Goal: Find specific page/section: Find specific page/section

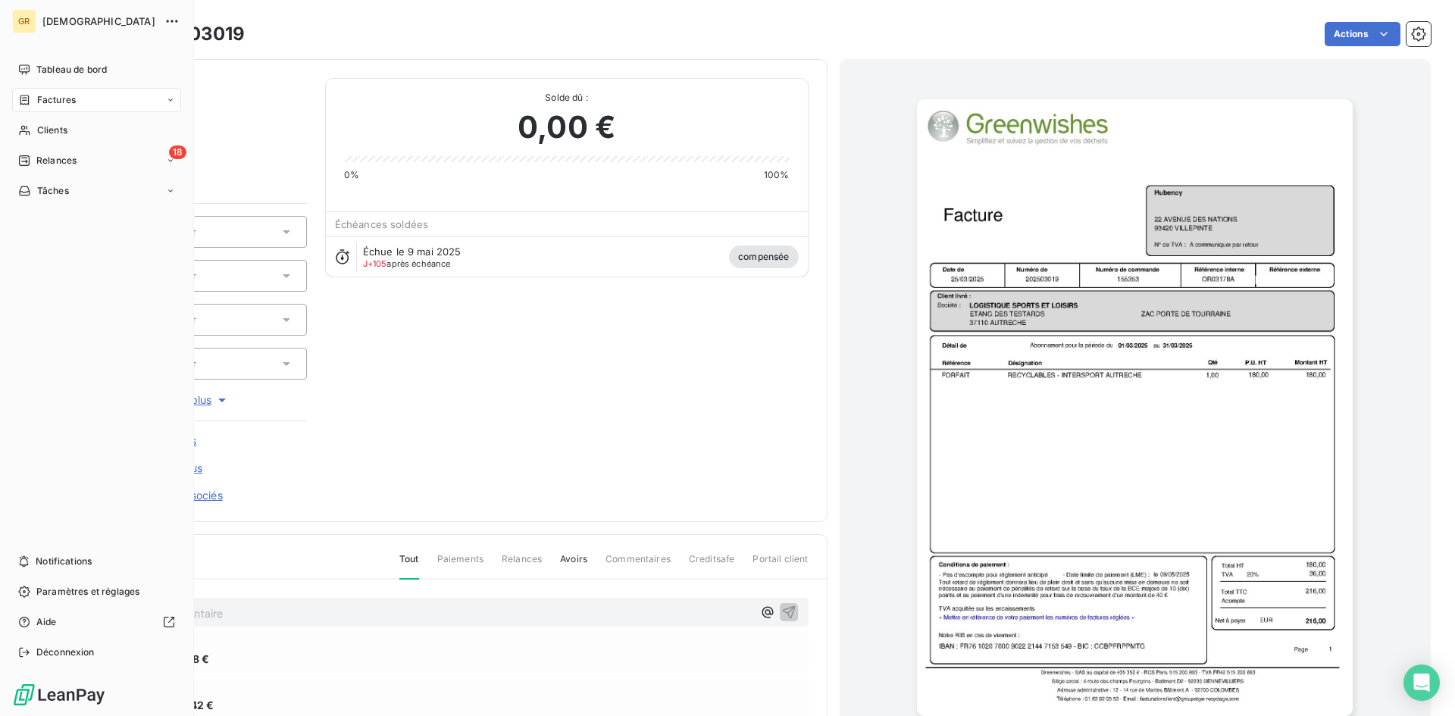
click at [21, 102] on icon at bounding box center [24, 100] width 13 height 12
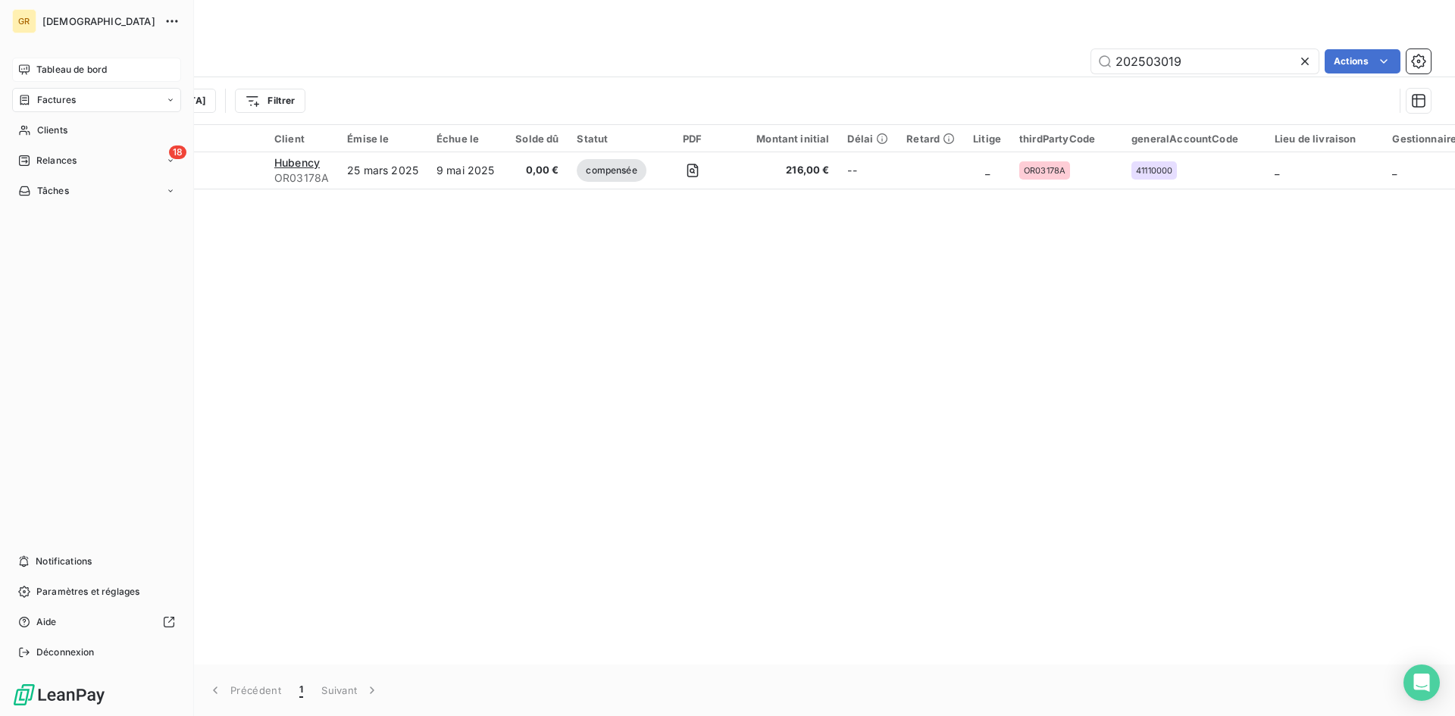
click at [58, 73] on span "Tableau de bord" at bounding box center [71, 70] width 70 height 14
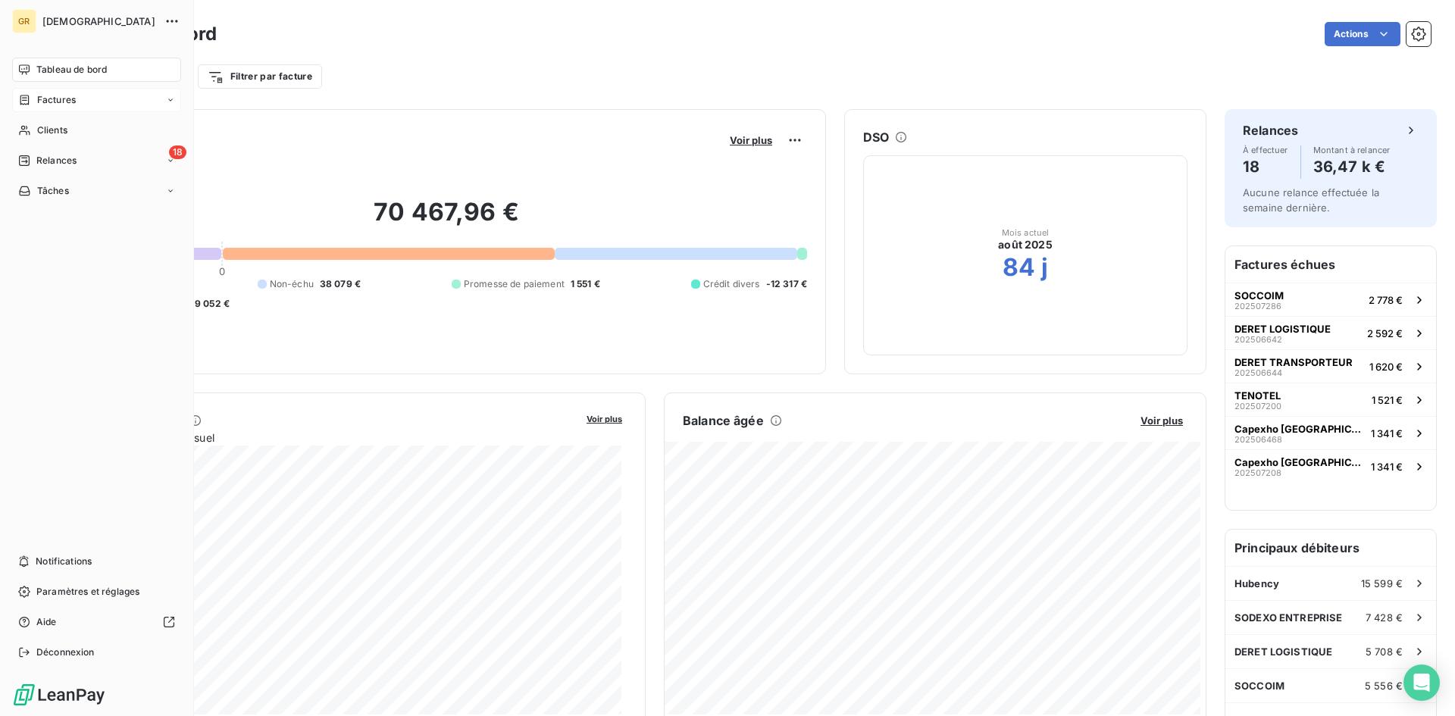
click at [61, 94] on span "Factures" at bounding box center [56, 100] width 39 height 14
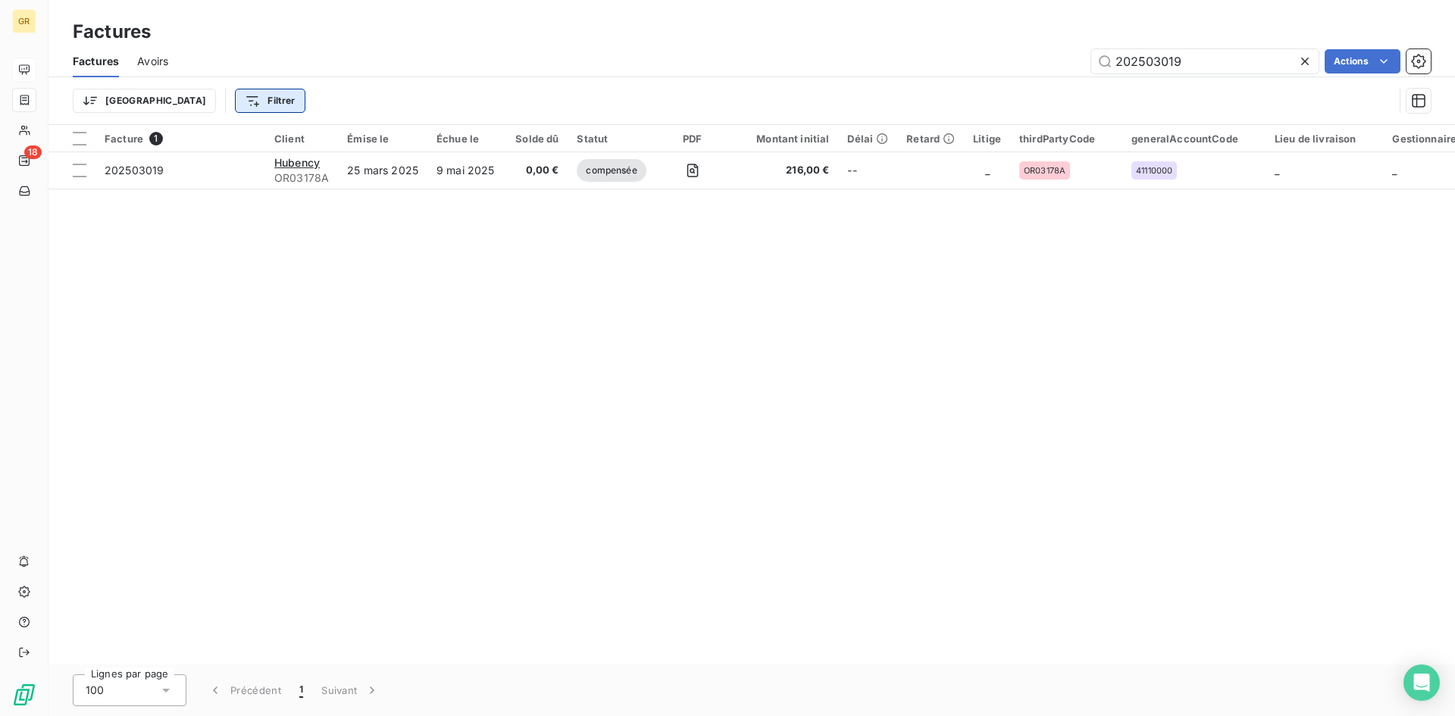
click at [195, 102] on html "GR 18 Factures Factures Avoirs 202503019 Actions Trier Filtrer Facture 1 Client…" at bounding box center [727, 358] width 1455 height 716
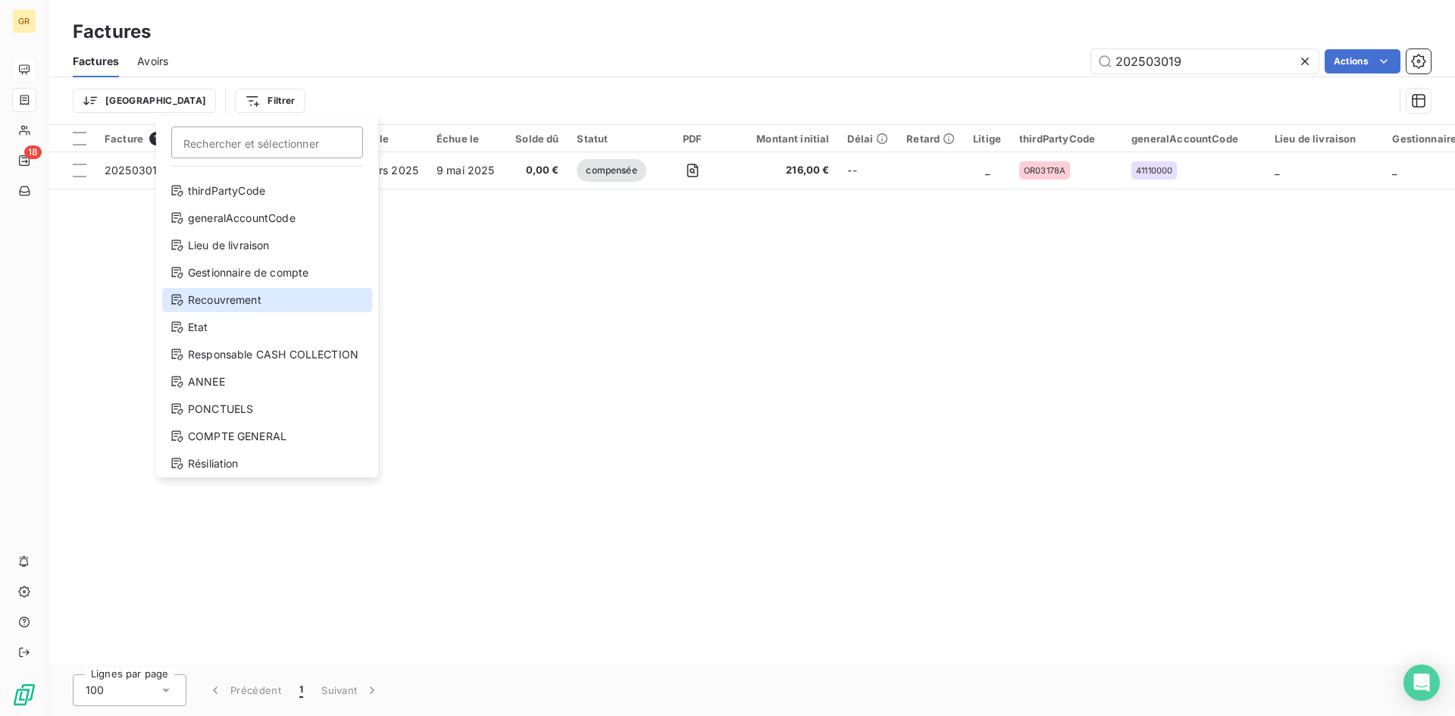
scroll to position [164, 0]
click at [601, 458] on html "GR 18 Factures Factures Avoirs 202503019 Actions Trier Filtrer Rechercher et sé…" at bounding box center [727, 358] width 1455 height 716
